Goal: Task Accomplishment & Management: Complete application form

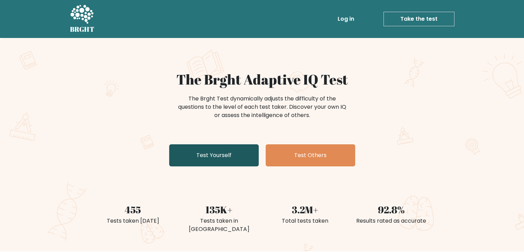
click at [230, 154] on link "Test Yourself" at bounding box center [214, 155] width 90 height 22
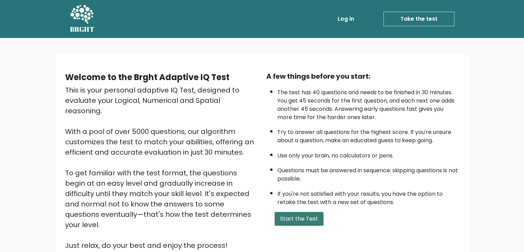
click at [280, 212] on button "Start the Test" at bounding box center [299, 219] width 49 height 14
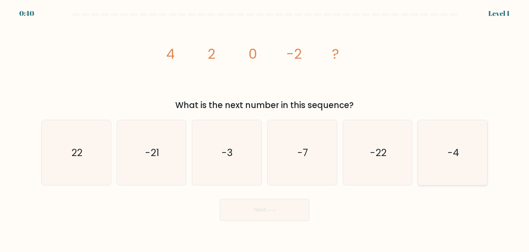
click at [434, 158] on icon "-4" at bounding box center [453, 152] width 65 height 65
click at [265, 129] on input "f. -4" at bounding box center [265, 127] width 0 height 3
radio input "true"
click at [284, 212] on button "Next" at bounding box center [265, 210] width 90 height 22
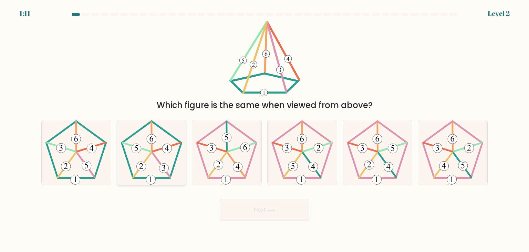
click at [160, 152] on icon at bounding box center [151, 152] width 65 height 65
click at [265, 129] on input "b." at bounding box center [265, 127] width 0 height 3
radio input "true"
click at [288, 207] on button "Next" at bounding box center [265, 210] width 90 height 22
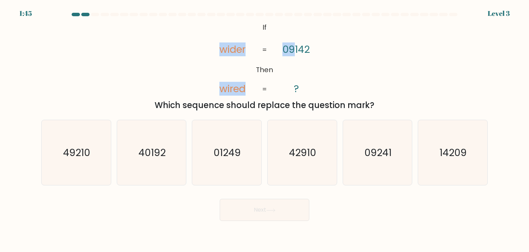
drag, startPoint x: 216, startPoint y: 48, endPoint x: 294, endPoint y: 61, distance: 78.3
click at [294, 61] on icon "@import url('[URL][DOMAIN_NAME]); If Then wider wired 09142 ? = =" at bounding box center [264, 58] width 123 height 75
click at [255, 54] on icon "@import url('[URL][DOMAIN_NAME]); If Then wider wired 09142 ? = =" at bounding box center [264, 58] width 123 height 75
click at [394, 166] on icon "09241" at bounding box center [377, 152] width 65 height 65
click at [265, 129] on input "e. 09241" at bounding box center [265, 127] width 0 height 3
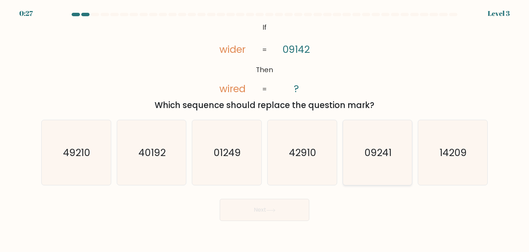
radio input "true"
click at [284, 217] on button "Next" at bounding box center [265, 210] width 90 height 22
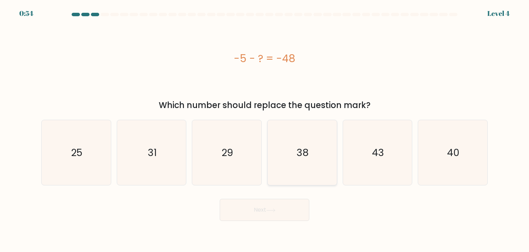
click at [315, 175] on icon "38" at bounding box center [302, 152] width 65 height 65
click at [265, 129] on input "d. 38" at bounding box center [265, 127] width 0 height 3
radio input "true"
click at [277, 205] on button "Next" at bounding box center [265, 210] width 90 height 22
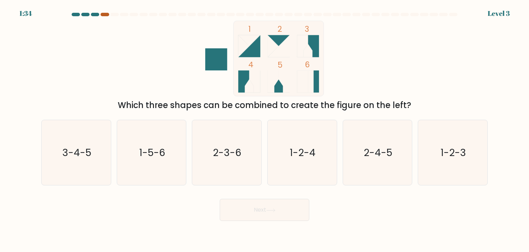
click at [103, 15] on div at bounding box center [105, 14] width 8 height 3
click at [59, 163] on icon "3-4-5" at bounding box center [76, 152] width 65 height 65
click at [265, 129] on input "a. 3-4-5" at bounding box center [265, 127] width 0 height 3
radio input "true"
click at [262, 208] on button "Next" at bounding box center [265, 210] width 90 height 22
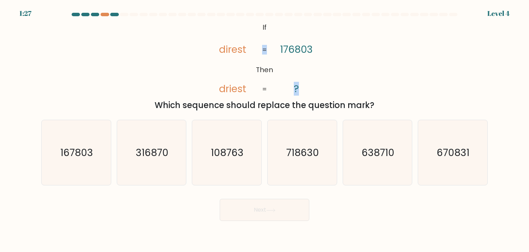
drag, startPoint x: 271, startPoint y: 53, endPoint x: 328, endPoint y: 47, distance: 57.8
click at [328, 47] on div "@import url('[URL][DOMAIN_NAME]); If Then direst driest 176803 ? = = Which sequ…" at bounding box center [264, 66] width 455 height 91
drag, startPoint x: 292, startPoint y: 49, endPoint x: 297, endPoint y: 49, distance: 4.8
click at [297, 49] on tspan "176803" at bounding box center [296, 49] width 33 height 14
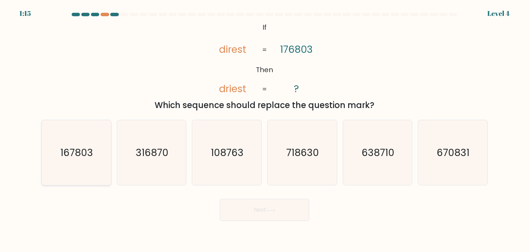
click at [57, 147] on icon "167803" at bounding box center [76, 152] width 65 height 65
click at [265, 129] on input "a. 167803" at bounding box center [265, 127] width 0 height 3
radio input "true"
click at [245, 206] on button "Next" at bounding box center [265, 210] width 90 height 22
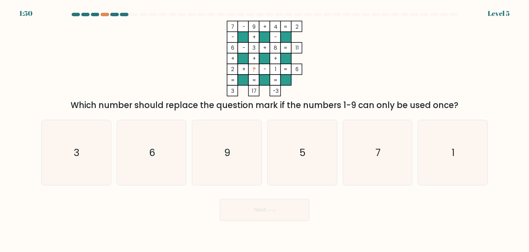
drag, startPoint x: 229, startPoint y: 26, endPoint x: 313, endPoint y: 49, distance: 87.3
click at [313, 49] on icon "7 - 9 + 4 2 - + - 6 - 3 + 8 11 + + + 2 + ? - 1 = 6 = = = = 3 17 -3 =" at bounding box center [264, 58] width 207 height 75
click at [258, 65] on rect at bounding box center [254, 69] width 11 height 11
drag, startPoint x: 255, startPoint y: 65, endPoint x: 282, endPoint y: 68, distance: 26.3
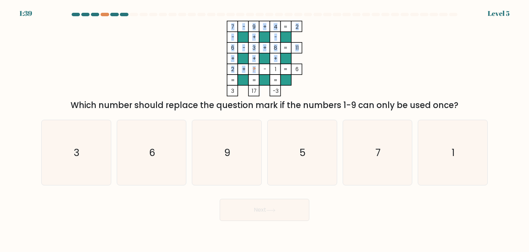
click at [282, 68] on icon "7 - 9 + 4 2 - + - 6 - 3 + 8 11 + + + 2 + ? - 1 = 6 = = = = 3 17 -3 =" at bounding box center [264, 58] width 207 height 75
click at [269, 67] on rect at bounding box center [264, 69] width 11 height 11
drag, startPoint x: 256, startPoint y: 68, endPoint x: 251, endPoint y: 69, distance: 4.5
click at [251, 69] on icon "7 - 9 + 4 2 - + - 6 - 3 + 8 11 + + + 2 + ? - 1 = 6 = = = = 3 17 -3 =" at bounding box center [264, 58] width 207 height 75
click at [257, 69] on rect at bounding box center [254, 69] width 11 height 11
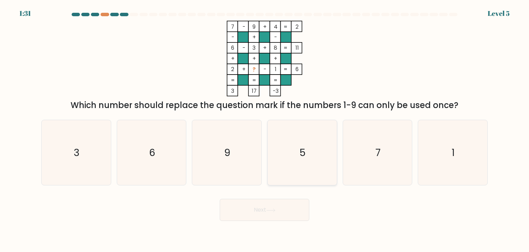
click at [309, 131] on icon "5" at bounding box center [302, 152] width 65 height 65
click at [265, 129] on input "d. 5" at bounding box center [265, 127] width 0 height 3
radio input "true"
click at [261, 207] on button "Next" at bounding box center [265, 210] width 90 height 22
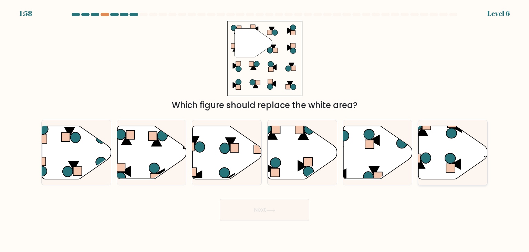
click at [462, 150] on icon at bounding box center [453, 152] width 69 height 53
click at [265, 129] on input "f." at bounding box center [265, 127] width 0 height 3
radio input "true"
click at [287, 210] on button "Next" at bounding box center [265, 210] width 90 height 22
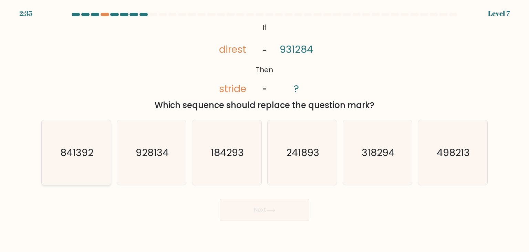
click at [91, 143] on icon "841392" at bounding box center [76, 152] width 65 height 65
click at [265, 129] on input "a. 841392" at bounding box center [265, 127] width 0 height 3
radio input "true"
click at [261, 209] on button "Next" at bounding box center [265, 210] width 90 height 22
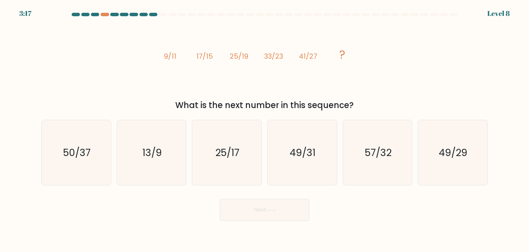
drag, startPoint x: 175, startPoint y: 49, endPoint x: 305, endPoint y: 79, distance: 133.4
click at [305, 79] on icon "image/svg+xml 9/11 17/15 25/19 33/23 41/27 ?" at bounding box center [264, 58] width 207 height 75
drag, startPoint x: 150, startPoint y: 52, endPoint x: 267, endPoint y: 58, distance: 118.0
click at [258, 59] on div "image/svg+xml 9/11 17/15 25/19 33/23 41/27 ? What is the next number in this se…" at bounding box center [264, 66] width 455 height 91
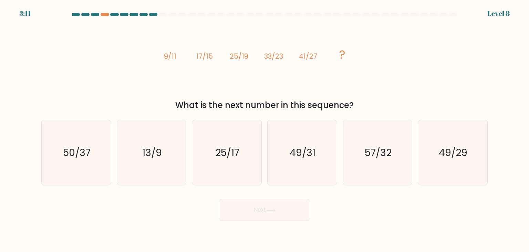
click at [273, 57] on tspan "33/23" at bounding box center [273, 56] width 19 height 10
drag, startPoint x: 164, startPoint y: 55, endPoint x: 230, endPoint y: 54, distance: 66.2
click at [230, 54] on g "9/11 17/15 25/19 33/23 41/27 ?" at bounding box center [255, 55] width 182 height 16
click at [200, 54] on tspan "17/15" at bounding box center [204, 56] width 17 height 10
drag, startPoint x: 168, startPoint y: 58, endPoint x: 380, endPoint y: 59, distance: 212.3
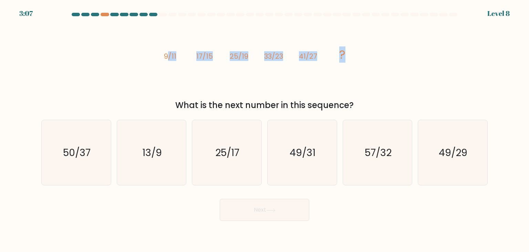
click at [380, 59] on div "image/svg+xml 9/11 17/15 25/19 33/23 41/27 ? What is the next number in this se…" at bounding box center [264, 66] width 455 height 91
click at [204, 58] on tspan "17/15" at bounding box center [204, 56] width 17 height 10
click at [466, 142] on icon "49/29" at bounding box center [453, 152] width 65 height 65
click at [265, 129] on input "f. 49/29" at bounding box center [265, 127] width 0 height 3
radio input "true"
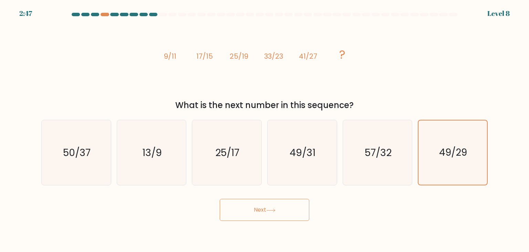
click at [281, 213] on button "Next" at bounding box center [265, 210] width 90 height 22
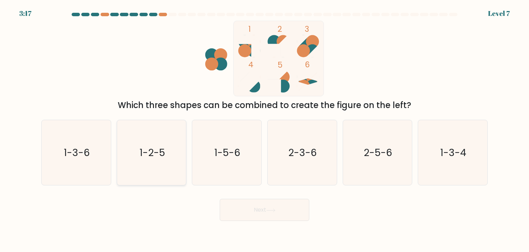
click at [170, 139] on icon "1-2-5" at bounding box center [151, 152] width 65 height 65
click at [265, 129] on input "b. 1-2-5" at bounding box center [265, 127] width 0 height 3
radio input "true"
click at [264, 214] on button "Next" at bounding box center [265, 210] width 90 height 22
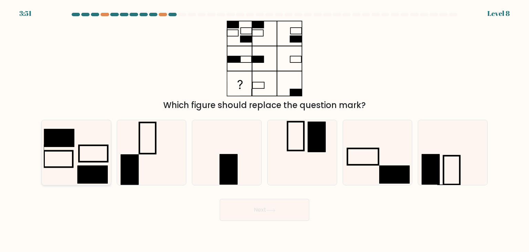
click at [83, 137] on icon at bounding box center [76, 152] width 65 height 65
click at [265, 129] on input "a." at bounding box center [265, 127] width 0 height 3
radio input "true"
click at [251, 215] on button "Next" at bounding box center [265, 210] width 90 height 22
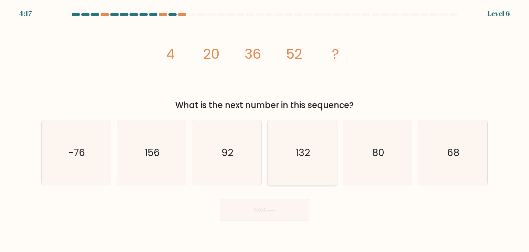
click at [320, 184] on icon "132" at bounding box center [302, 152] width 65 height 65
click at [265, 129] on input "d. 132" at bounding box center [265, 127] width 0 height 3
radio input "true"
click at [281, 212] on button "Next" at bounding box center [265, 210] width 90 height 22
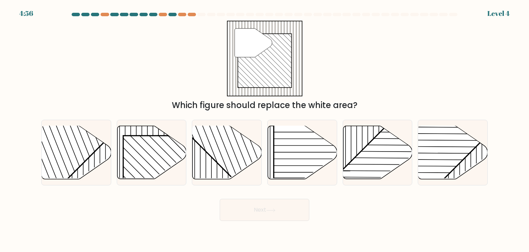
drag, startPoint x: 164, startPoint y: 79, endPoint x: 338, endPoint y: 80, distance: 173.7
click at [338, 80] on div "" Which figure should replace the white area?" at bounding box center [264, 66] width 455 height 91
click at [172, 141] on rect at bounding box center [172, 184] width 99 height 99
click at [265, 129] on input "b." at bounding box center [265, 127] width 0 height 3
radio input "true"
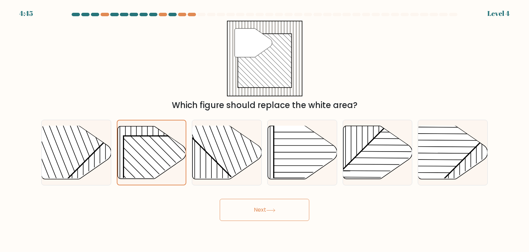
click at [255, 211] on button "Next" at bounding box center [265, 210] width 90 height 22
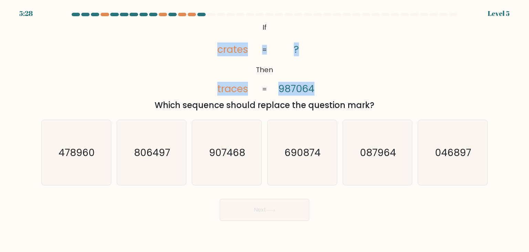
drag, startPoint x: 201, startPoint y: 47, endPoint x: 284, endPoint y: 51, distance: 82.8
click at [284, 51] on div "@import url('[URL][DOMAIN_NAME]); If Then crates traces ? 987064 = = Which sequ…" at bounding box center [264, 66] width 455 height 91
click at [287, 51] on icon "@import url('[URL][DOMAIN_NAME]); If Then crates traces ? 987064 = =" at bounding box center [264, 58] width 123 height 75
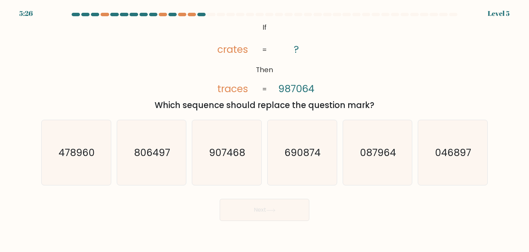
drag, startPoint x: 236, startPoint y: 51, endPoint x: 241, endPoint y: 54, distance: 6.2
click at [236, 53] on tspan "crates" at bounding box center [233, 49] width 31 height 14
drag, startPoint x: 399, startPoint y: 156, endPoint x: 395, endPoint y: 161, distance: 6.1
click at [397, 161] on icon "087964" at bounding box center [377, 152] width 65 height 65
click at [265, 129] on input "e. 087964" at bounding box center [265, 127] width 0 height 3
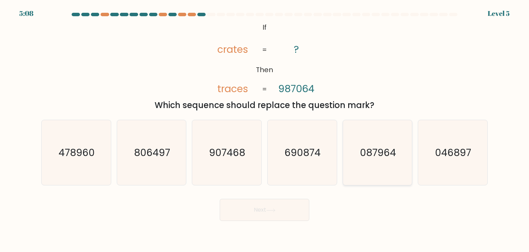
radio input "true"
click at [288, 202] on button "Next" at bounding box center [265, 210] width 90 height 22
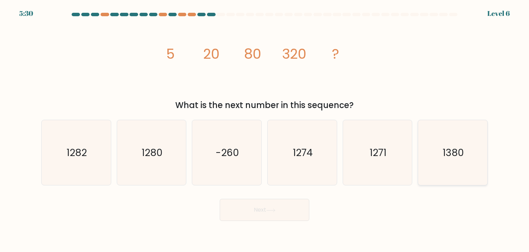
click at [448, 158] on text "1380" at bounding box center [453, 152] width 21 height 14
click at [265, 129] on input "f. 1380" at bounding box center [265, 127] width 0 height 3
radio input "true"
click at [287, 209] on button "Next" at bounding box center [265, 210] width 90 height 22
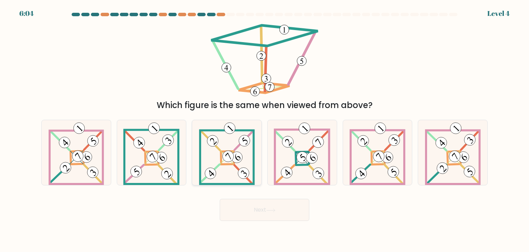
click at [243, 152] on icon at bounding box center [227, 152] width 56 height 65
click at [265, 129] on input "c." at bounding box center [265, 127] width 0 height 3
radio input "true"
click at [263, 207] on button "Next" at bounding box center [265, 210] width 90 height 22
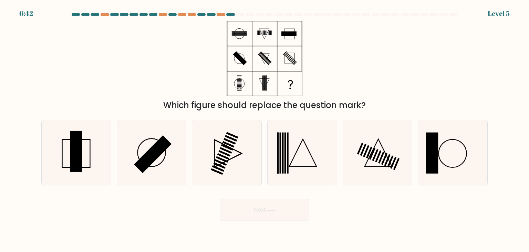
drag, startPoint x: 221, startPoint y: 26, endPoint x: 325, endPoint y: 48, distance: 106.7
click at [325, 48] on div "Which figure should replace the question mark?" at bounding box center [264, 66] width 455 height 91
click at [81, 158] on rect at bounding box center [76, 151] width 12 height 41
click at [265, 129] on input "a." at bounding box center [265, 127] width 0 height 3
radio input "true"
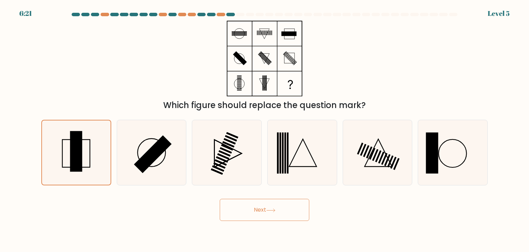
click at [245, 212] on button "Next" at bounding box center [265, 210] width 90 height 22
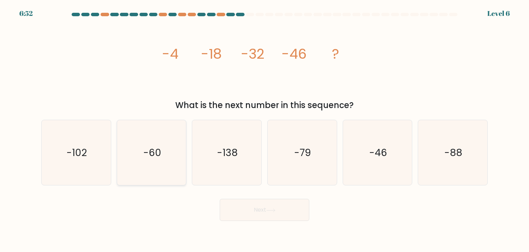
drag, startPoint x: 148, startPoint y: 149, endPoint x: 196, endPoint y: 187, distance: 60.9
click at [149, 149] on text "-60" at bounding box center [152, 152] width 18 height 14
click at [265, 129] on input "b. -60" at bounding box center [265, 127] width 0 height 3
radio input "true"
click at [254, 215] on button "Next" at bounding box center [265, 210] width 90 height 22
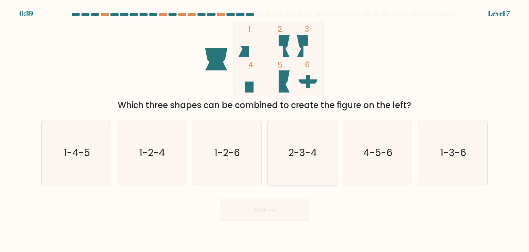
click at [305, 154] on text "2-3-4" at bounding box center [303, 152] width 29 height 14
click at [265, 129] on input "d. 2-3-4" at bounding box center [265, 127] width 0 height 3
radio input "true"
click at [294, 210] on button "Next" at bounding box center [265, 210] width 90 height 22
